Goal: Task Accomplishment & Management: Manage account settings

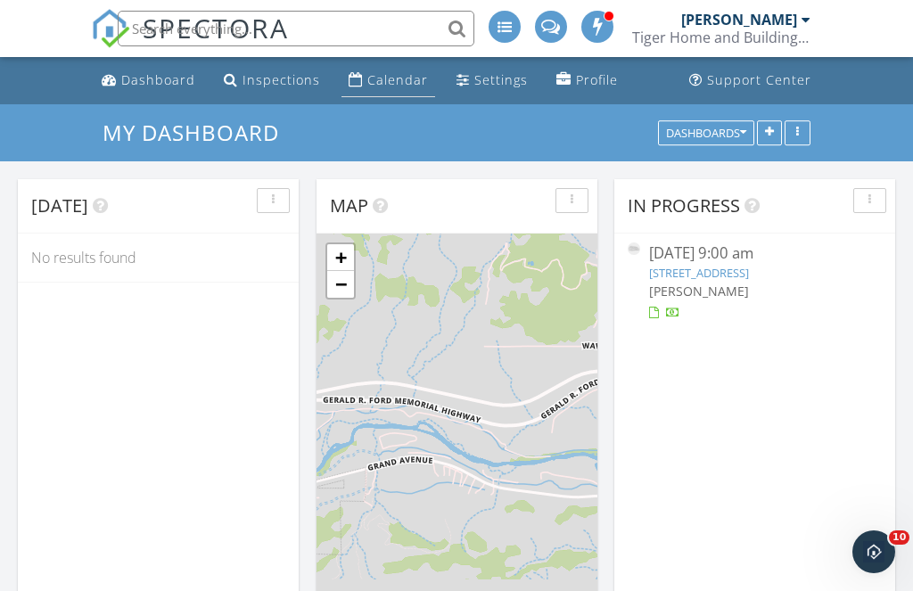
click at [383, 74] on div "Calendar" at bounding box center [397, 79] width 61 height 17
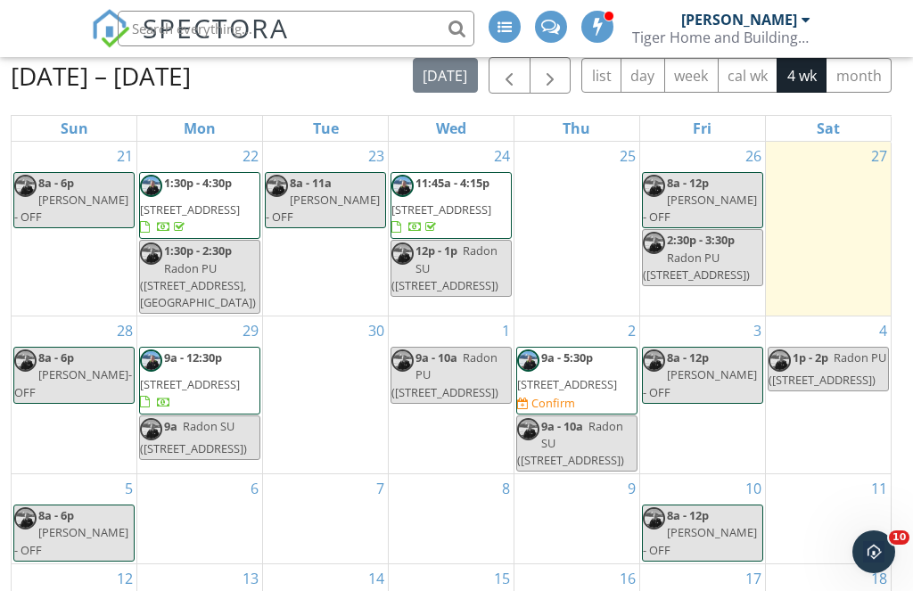
scroll to position [205, 0]
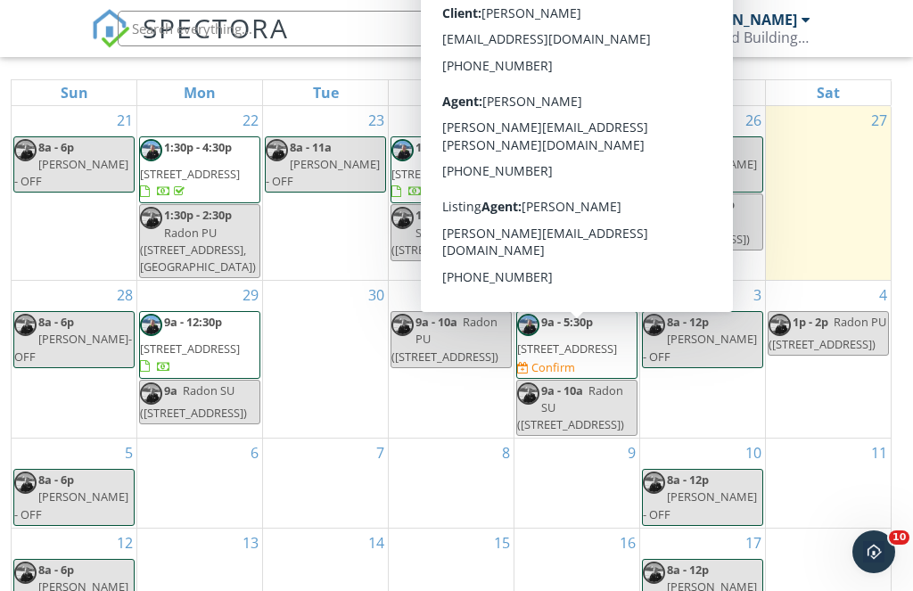
click at [581, 357] on span "66 Sopris Ln , Carbondale 81623" at bounding box center [567, 349] width 100 height 16
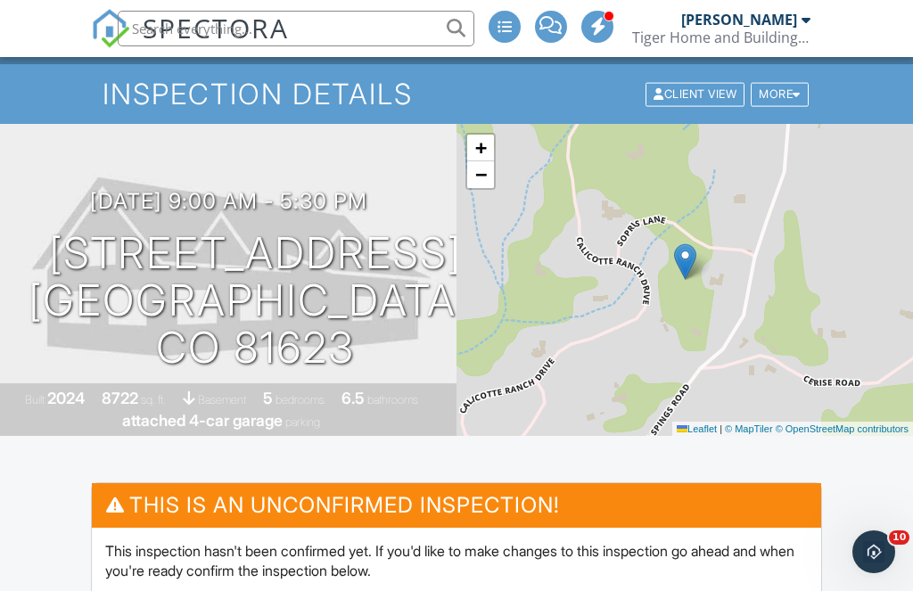
scroll to position [40, 0]
click at [483, 178] on span "−" at bounding box center [481, 174] width 12 height 22
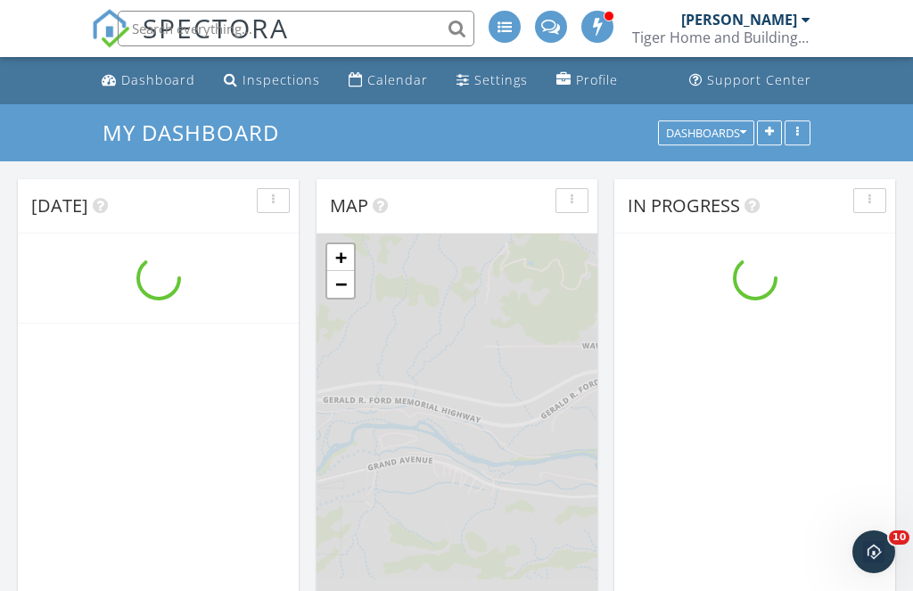
scroll to position [1472, 941]
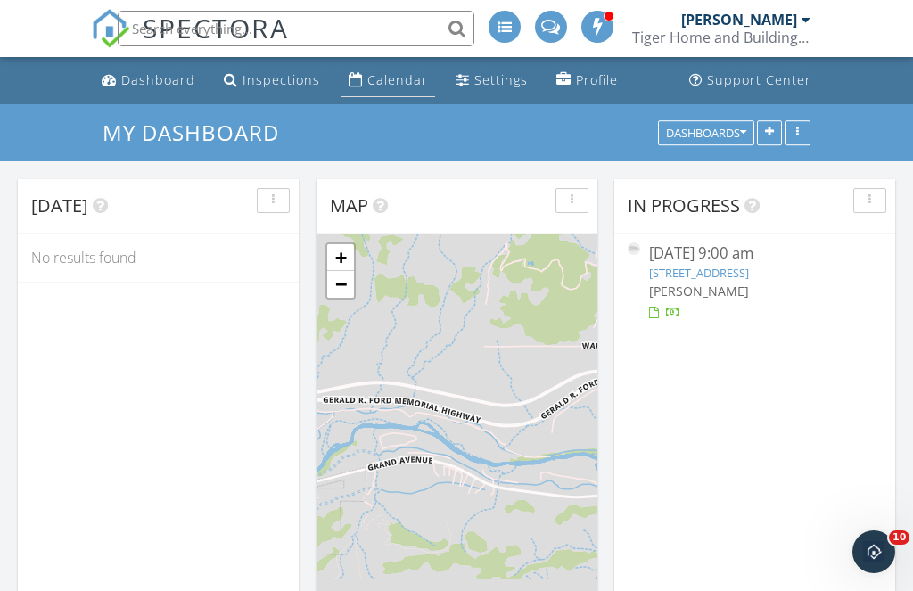
click at [392, 79] on div "Calendar" at bounding box center [397, 79] width 61 height 17
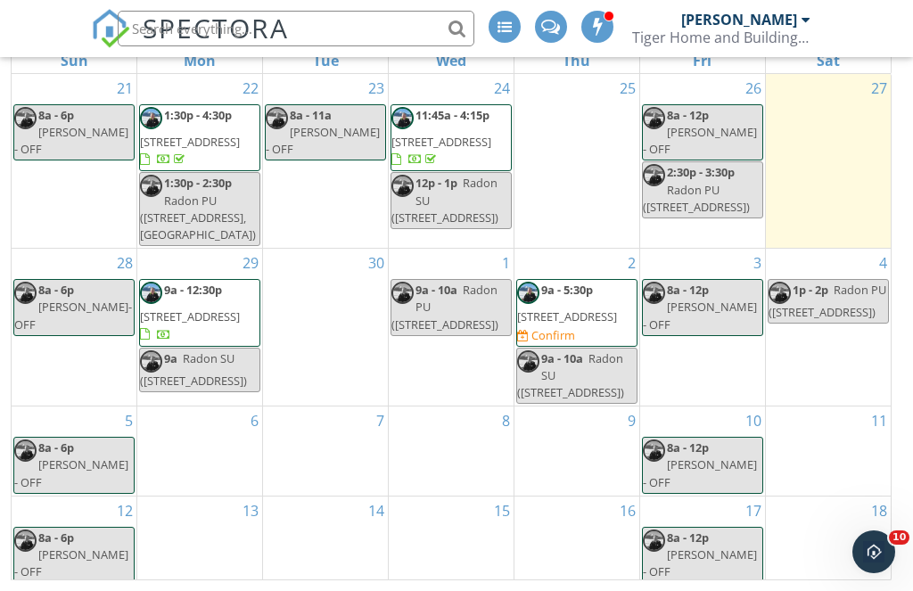
scroll to position [237, 0]
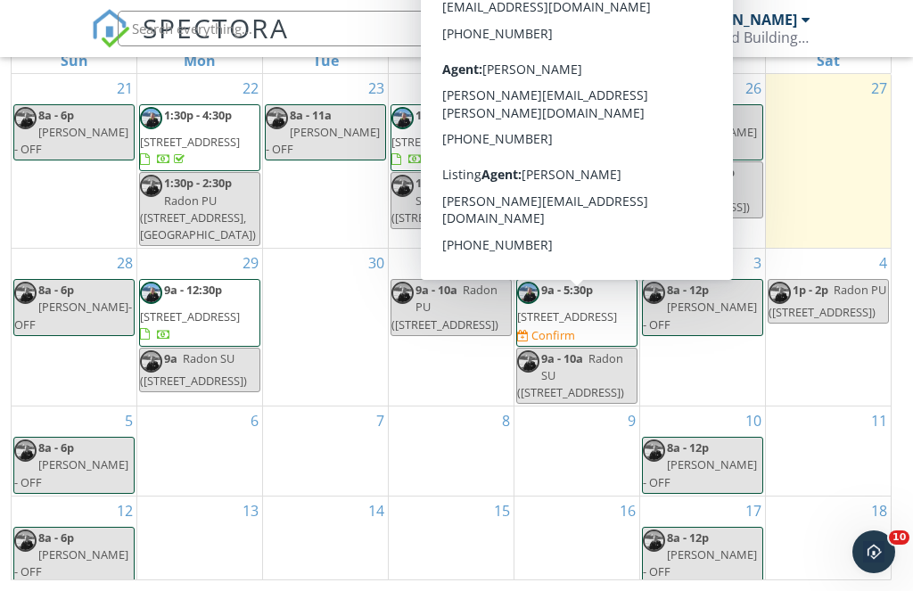
click at [580, 325] on span "66 Sopris Ln , Carbondale 81623" at bounding box center [567, 317] width 100 height 16
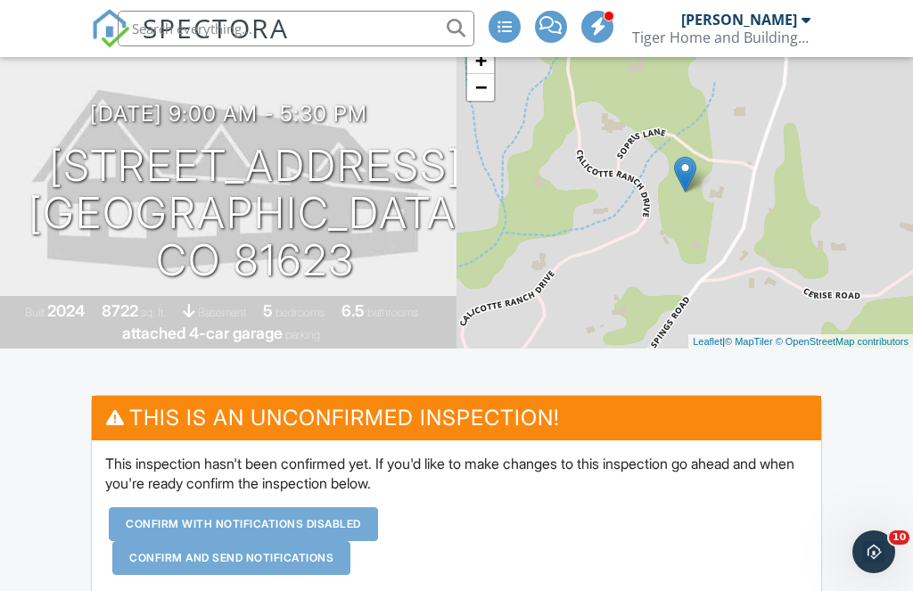
scroll to position [128, 0]
click at [486, 91] on link "−" at bounding box center [480, 87] width 27 height 27
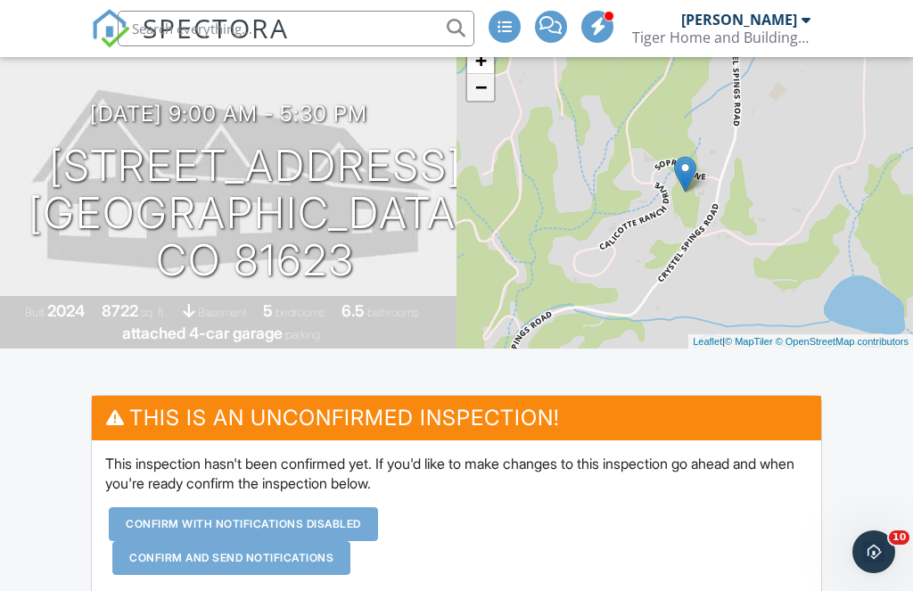
click at [486, 91] on link "−" at bounding box center [480, 87] width 27 height 27
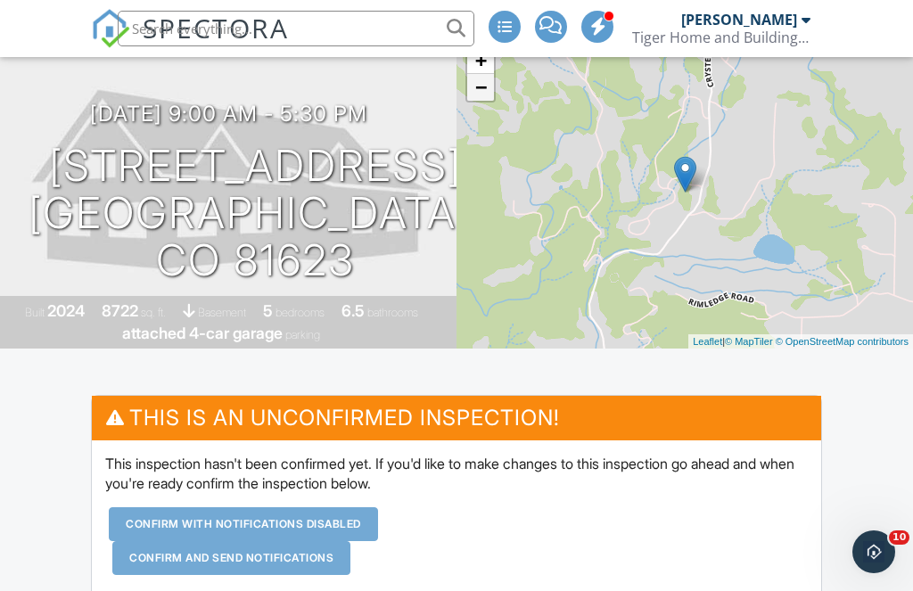
click at [486, 91] on link "−" at bounding box center [480, 87] width 27 height 27
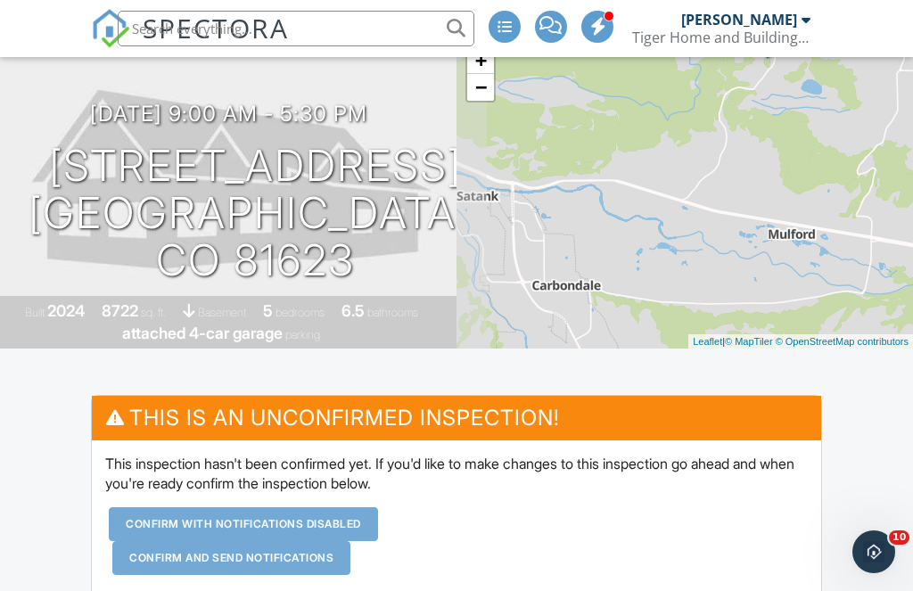
drag, startPoint x: 564, startPoint y: 239, endPoint x: 646, endPoint y: 100, distance: 161.0
click at [646, 100] on div "+ − Leaflet | © MapTiler © OpenStreetMap contributors" at bounding box center [685, 193] width 457 height 312
click at [670, 163] on div "+ − Leaflet | © MapTiler © OpenStreetMap contributors" at bounding box center [685, 193] width 457 height 312
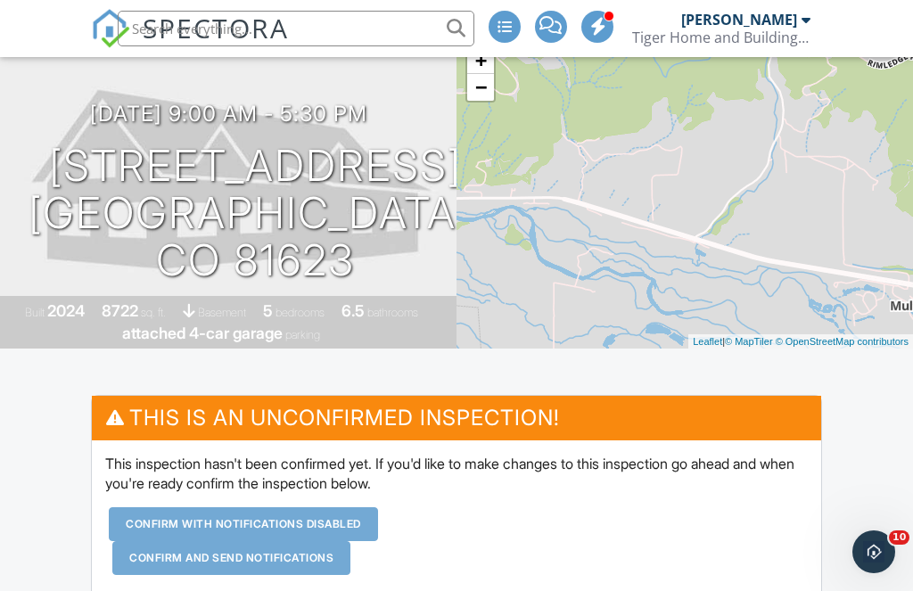
click at [670, 163] on div "+ − Leaflet | © MapTiler © OpenStreetMap contributors" at bounding box center [685, 193] width 457 height 312
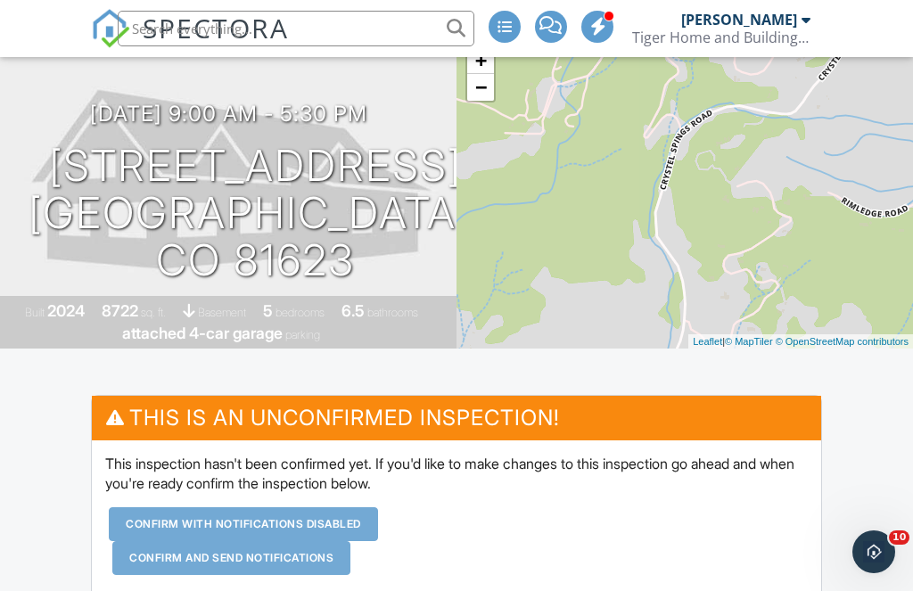
drag, startPoint x: 754, startPoint y: 148, endPoint x: 534, endPoint y: 404, distance: 337.6
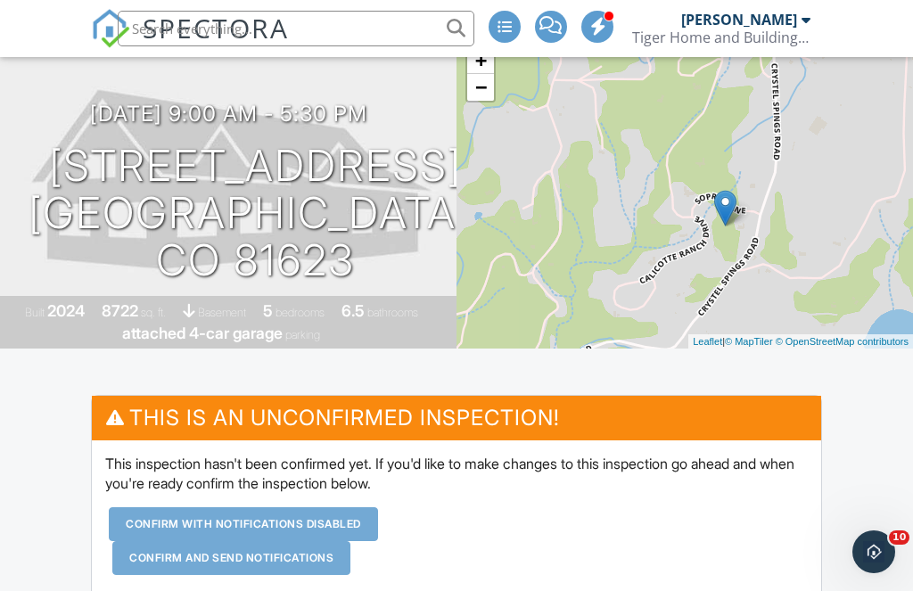
drag, startPoint x: 628, startPoint y: 151, endPoint x: 512, endPoint y: 384, distance: 260.8
click at [572, 576] on div "This inspection hasn't been confirmed yet. If you'd like to make changes to thi…" at bounding box center [456, 521] width 729 height 163
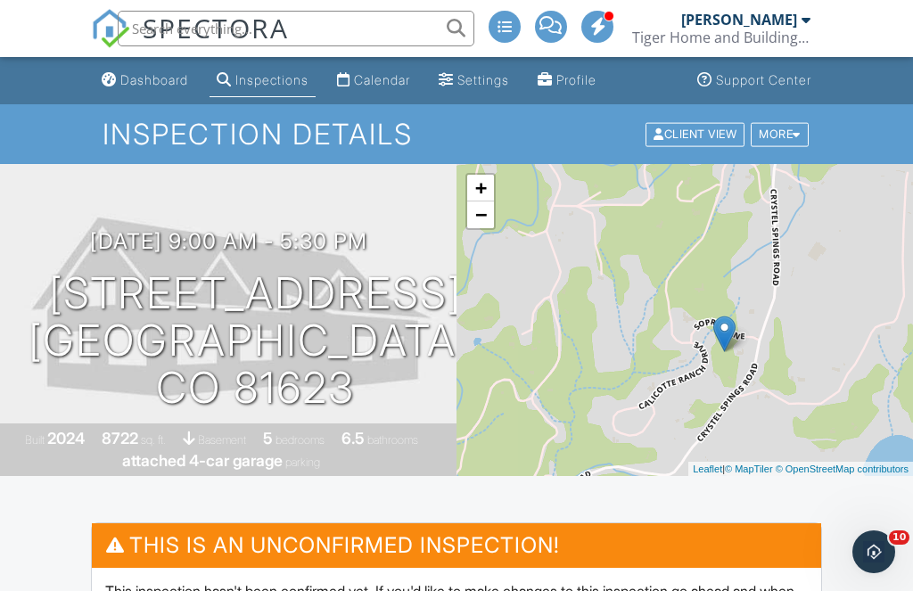
scroll to position [1533, 0]
